Goal: Task Accomplishment & Management: Use online tool/utility

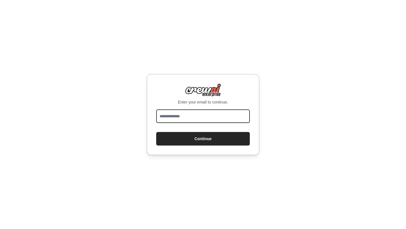
click at [199, 120] on input "email" at bounding box center [203, 116] width 94 height 14
type input "**********"
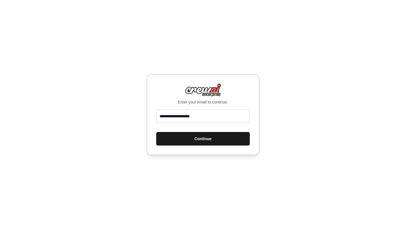
click at [202, 144] on button "Continue" at bounding box center [203, 139] width 94 height 14
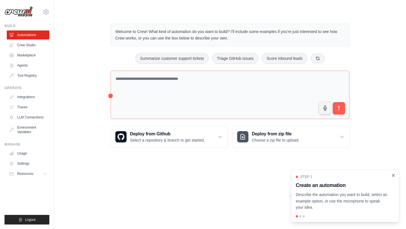
click at [392, 174] on icon "Close walkthrough" at bounding box center [393, 175] width 3 height 3
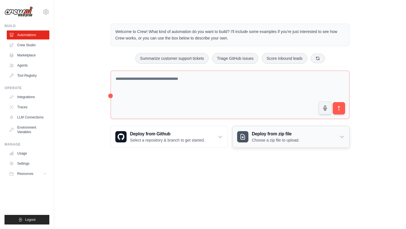
click at [335, 147] on div "Deploy from zip file Choose a zip file to upload." at bounding box center [290, 136] width 117 height 21
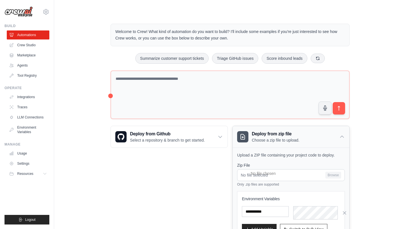
click at [345, 139] on icon at bounding box center [342, 137] width 6 height 6
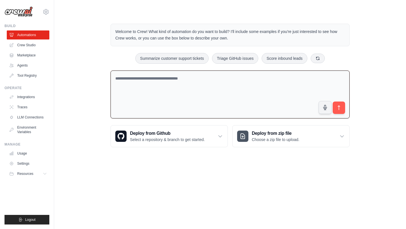
click at [151, 102] on textarea at bounding box center [229, 94] width 239 height 48
click at [33, 101] on link "Integrations" at bounding box center [28, 96] width 43 height 9
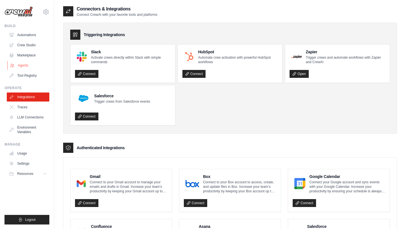
click at [25, 70] on link "Agents" at bounding box center [28, 65] width 43 height 9
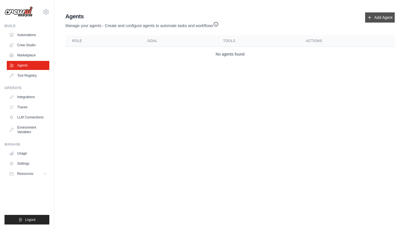
click at [365, 23] on link "Add Agent" at bounding box center [380, 17] width 30 height 10
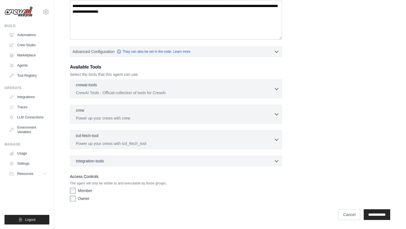
scroll to position [179, 0]
click at [338, 211] on link "Cancel" at bounding box center [349, 214] width 22 height 11
